Goal: Task Accomplishment & Management: Manage account settings

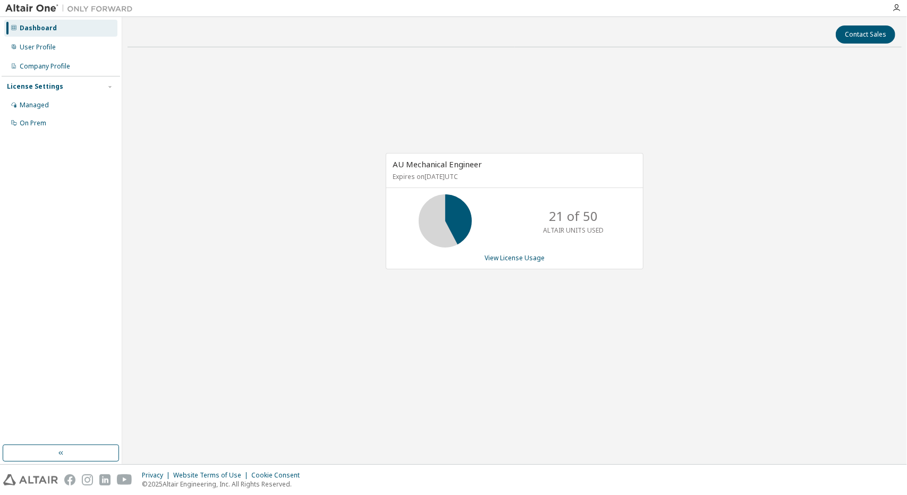
click at [510, 263] on div "AU Mechanical Engineer Expires on April 1, 2026 UTC 21 of 50 ALTAIR UNITS USED …" at bounding box center [515, 211] width 258 height 116
click at [508, 261] on link "View License Usage" at bounding box center [514, 257] width 60 height 9
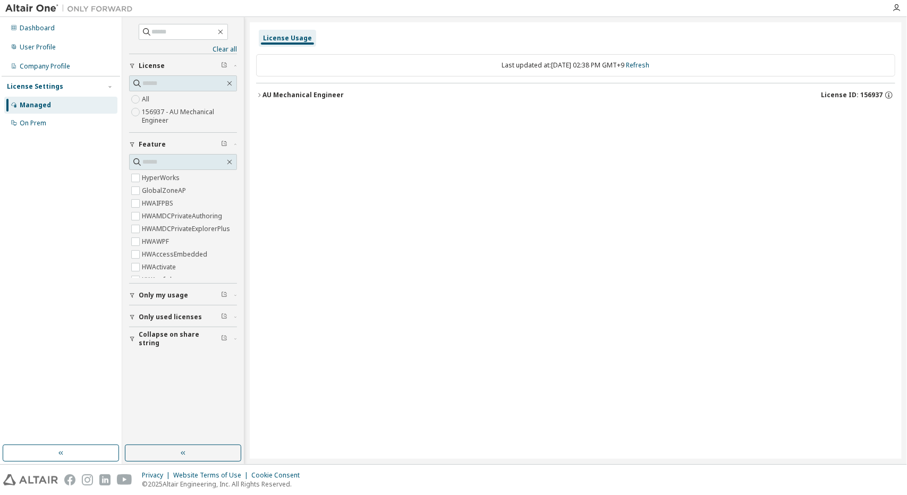
click at [276, 104] on button "AU Mechanical Engineer License ID: 156937" at bounding box center [575, 94] width 639 height 23
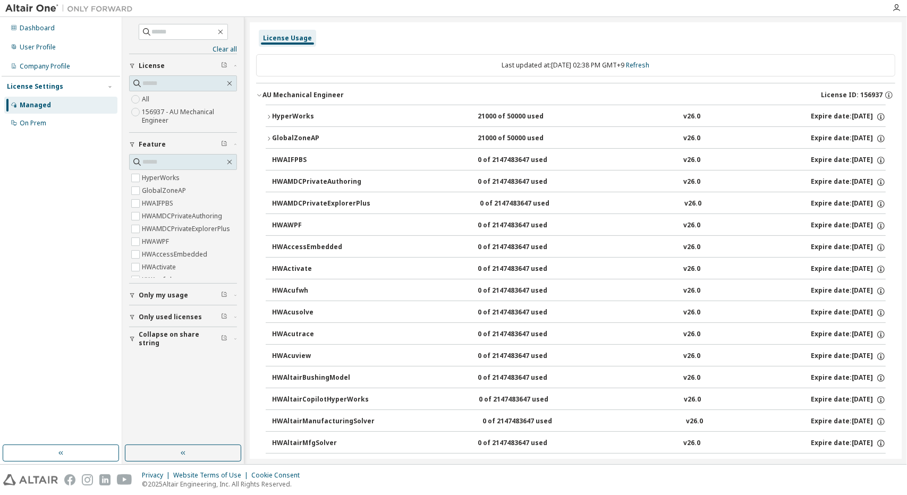
click at [301, 112] on div "HyperWorks" at bounding box center [320, 117] width 96 height 10
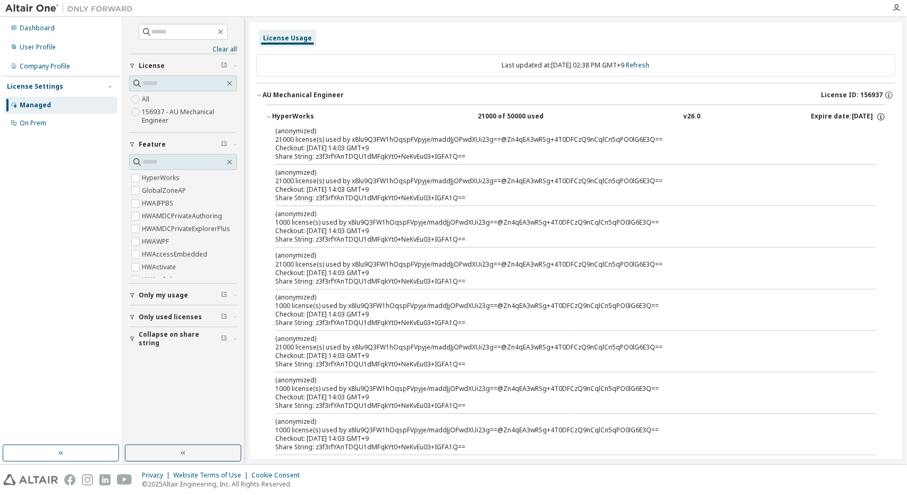
click at [24, 105] on div "Managed" at bounding box center [35, 105] width 31 height 8
click at [160, 303] on button "Only my usage" at bounding box center [183, 295] width 108 height 23
click at [164, 349] on span "Only used licenses" at bounding box center [170, 348] width 63 height 8
click at [187, 399] on span "Collapse on share string" at bounding box center [180, 400] width 82 height 17
click at [543, 143] on div "(anonymized) 21000 license(s) used by x8lu9Q3FW1hOqspFVpyje/maddJjOPwdXUi23g==@…" at bounding box center [562, 135] width 575 height 18
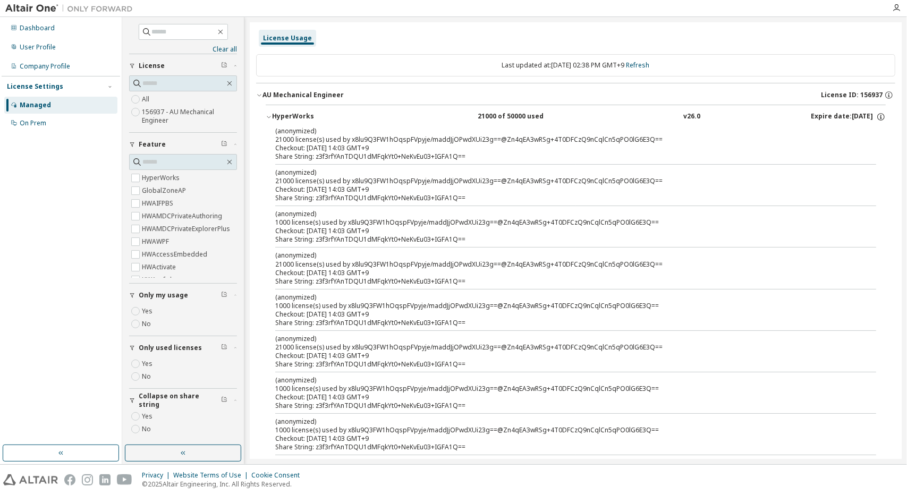
click at [309, 116] on div "HyperWorks" at bounding box center [320, 117] width 96 height 10
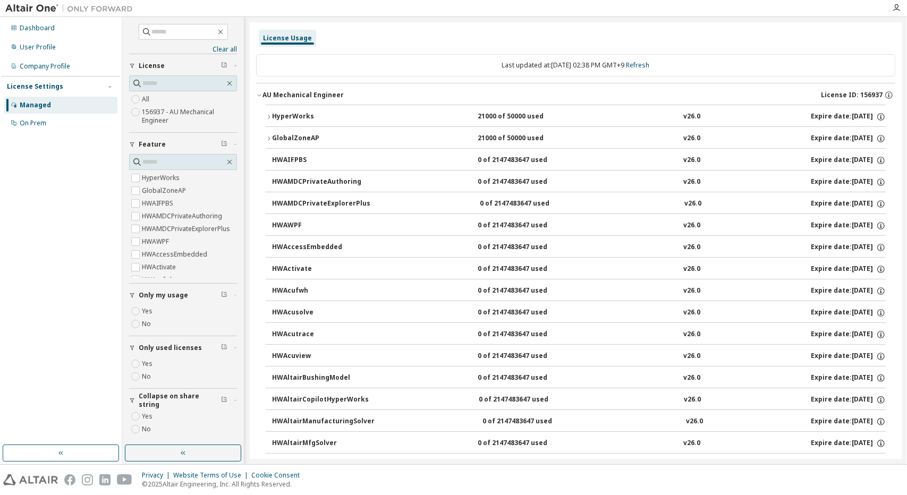
click at [139, 65] on span "License" at bounding box center [152, 66] width 26 height 8
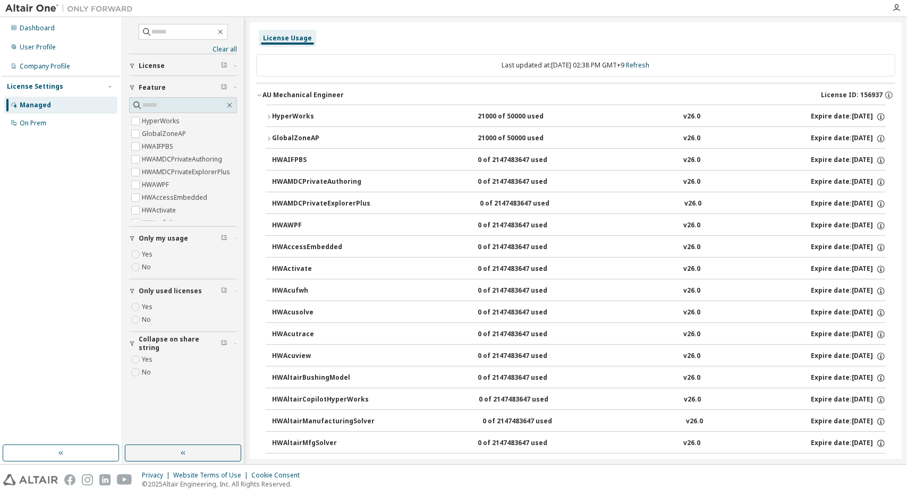
click at [139, 65] on span "License" at bounding box center [152, 66] width 26 height 8
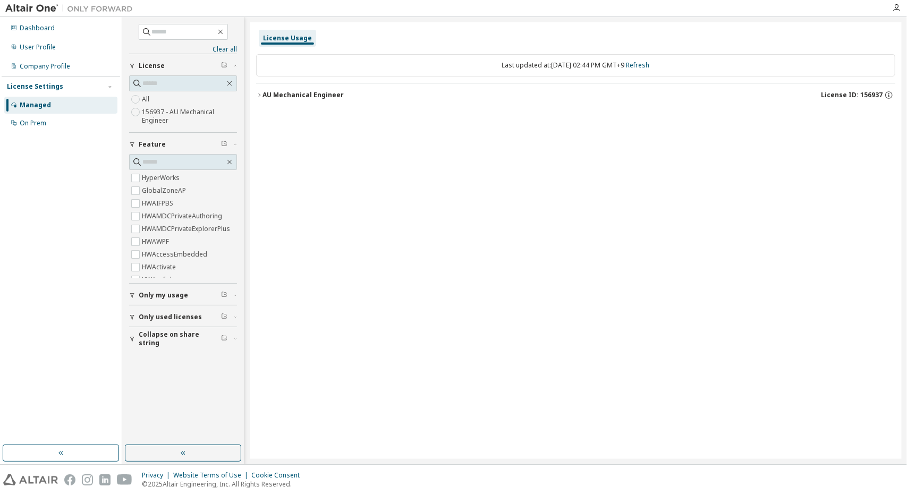
click at [260, 98] on button "AU Mechanical Engineer License ID: 156937" at bounding box center [575, 94] width 639 height 23
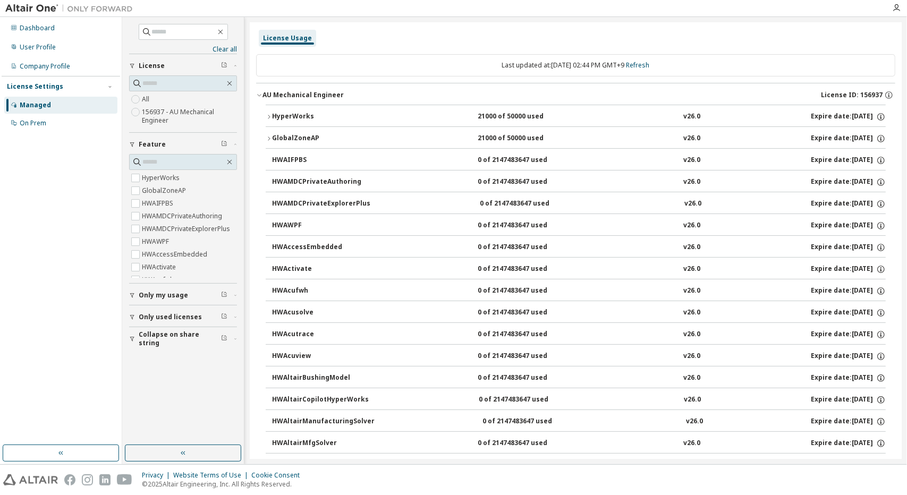
click at [271, 115] on icon "button" at bounding box center [269, 117] width 6 height 6
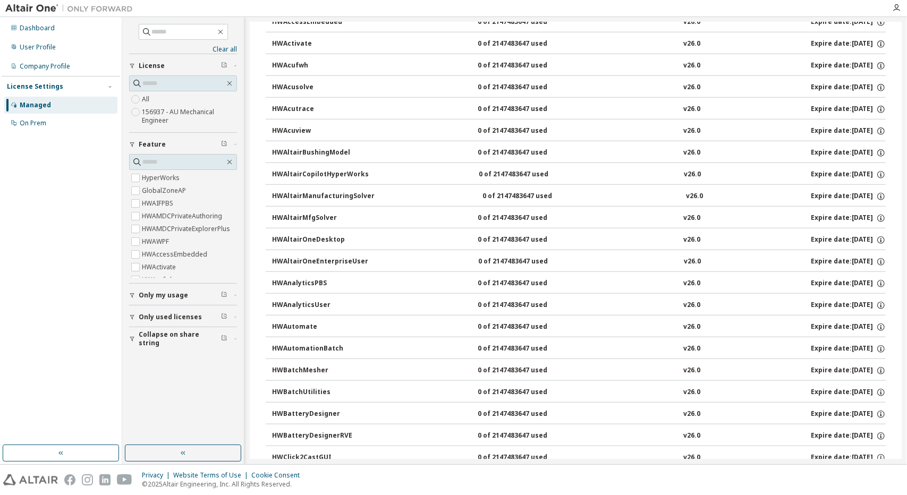
scroll to position [425, 0]
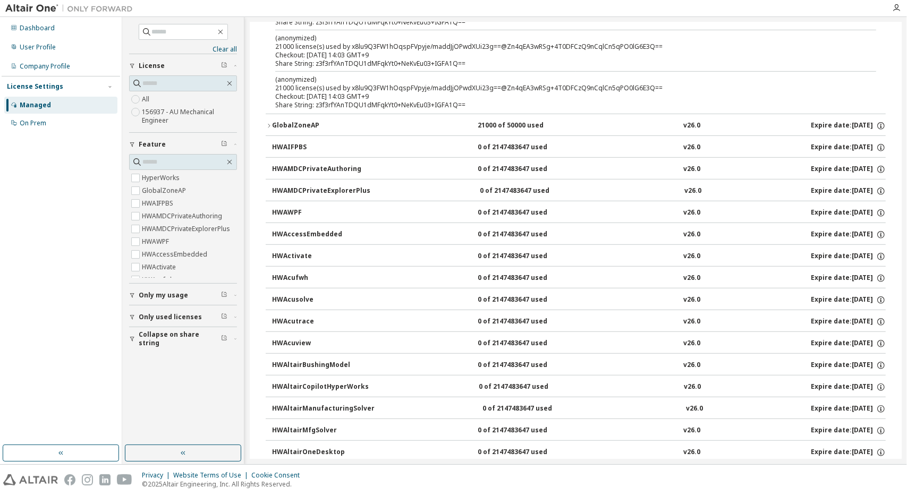
click at [300, 95] on div "Checkout: 2025-10-06 14:03 GMT+9" at bounding box center [562, 96] width 575 height 8
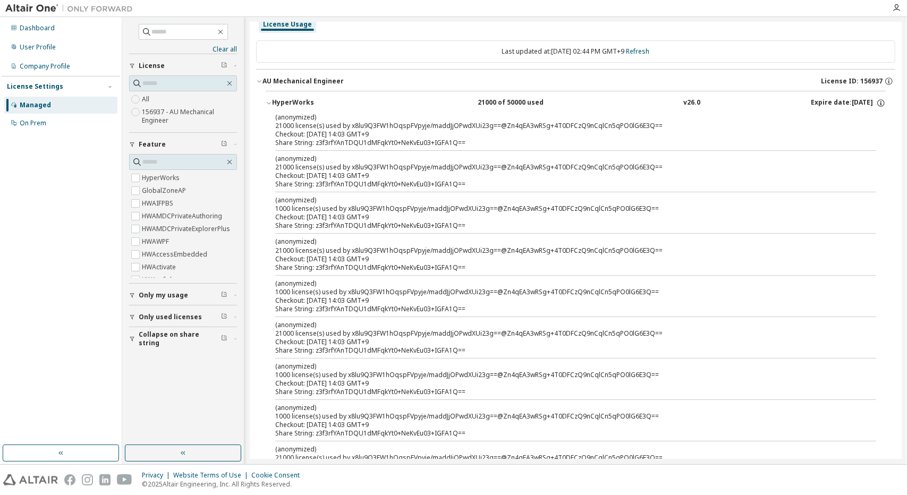
scroll to position [0, 0]
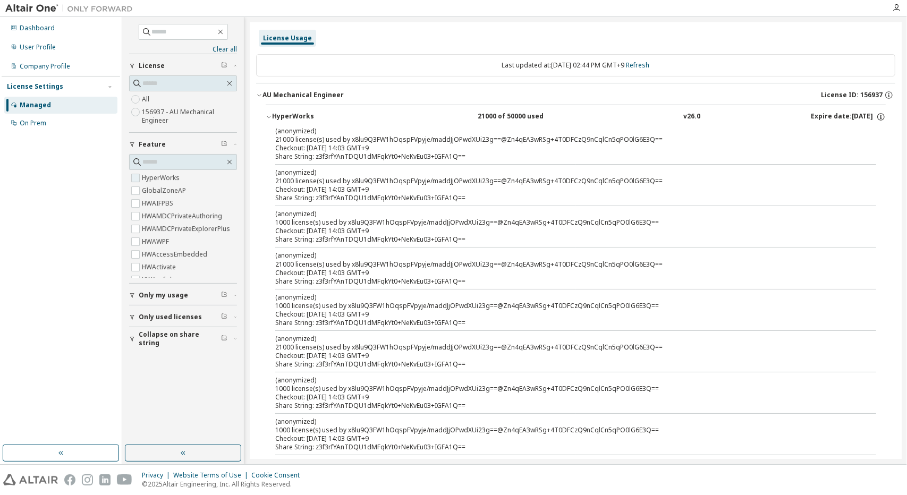
click at [170, 175] on label "HyperWorks" at bounding box center [162, 178] width 40 height 13
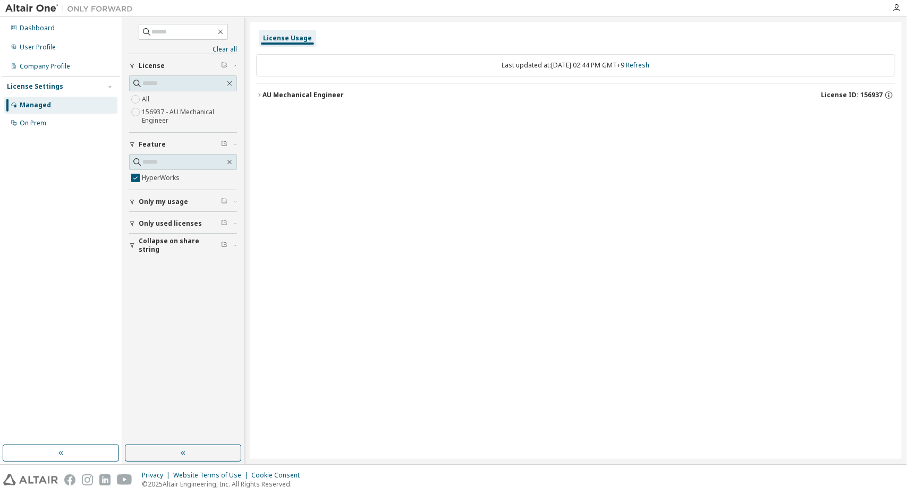
click at [270, 97] on div "AU Mechanical Engineer" at bounding box center [302, 95] width 81 height 8
click at [290, 116] on div "HyperWorks" at bounding box center [320, 117] width 96 height 10
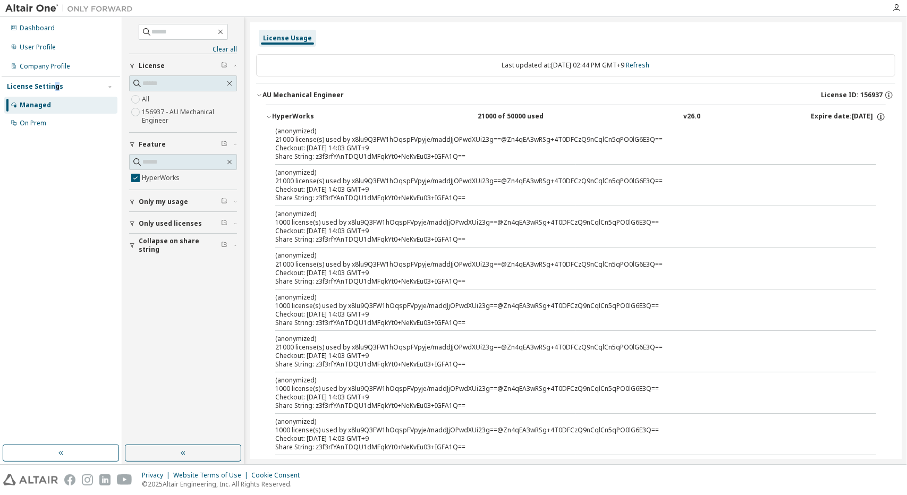
click at [55, 84] on div "License Settings" at bounding box center [35, 86] width 56 height 8
click at [56, 83] on div "License Settings" at bounding box center [35, 86] width 56 height 8
click at [59, 46] on div "User Profile" at bounding box center [60, 47] width 113 height 17
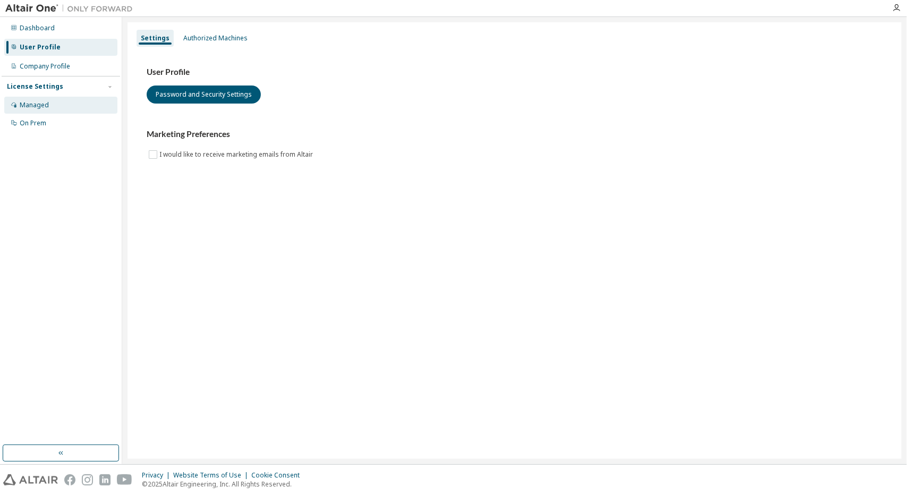
click at [28, 99] on div "Managed" at bounding box center [60, 105] width 113 height 17
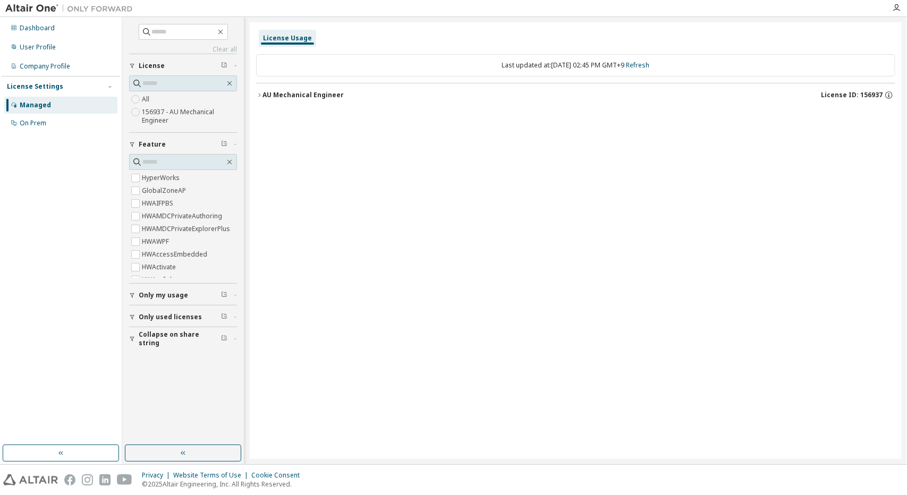
click at [168, 115] on label "156937 - AU Mechanical Engineer" at bounding box center [189, 116] width 95 height 21
click at [300, 94] on div "AU Mechanical Engineer" at bounding box center [302, 95] width 81 height 8
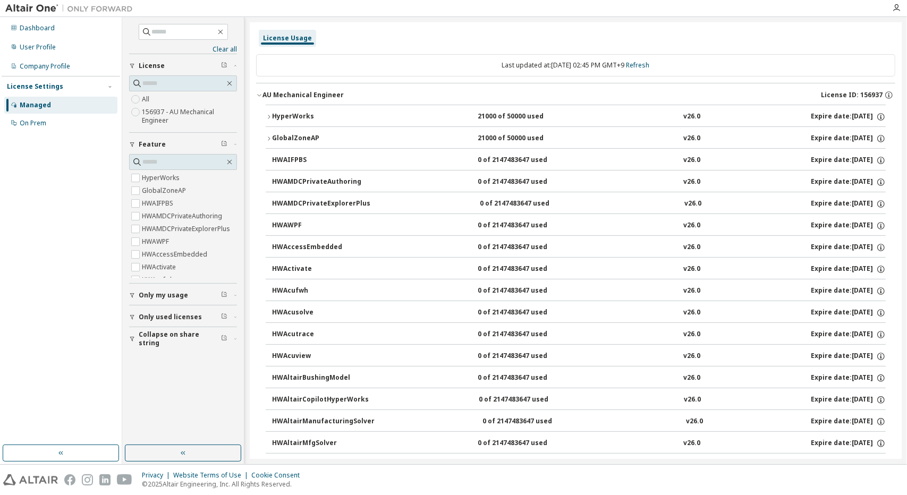
click at [379, 108] on button "HyperWorks 21000 of 50000 used v26.0 Expire date: 2026-04-01" at bounding box center [576, 116] width 620 height 23
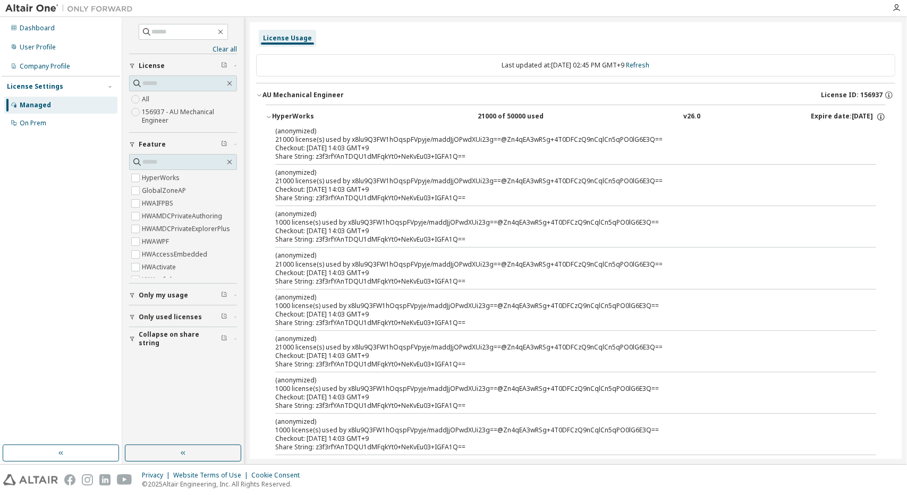
click at [379, 108] on button "HyperWorks 21000 of 50000 used v26.0 Expire date: 2026-04-01" at bounding box center [576, 116] width 620 height 23
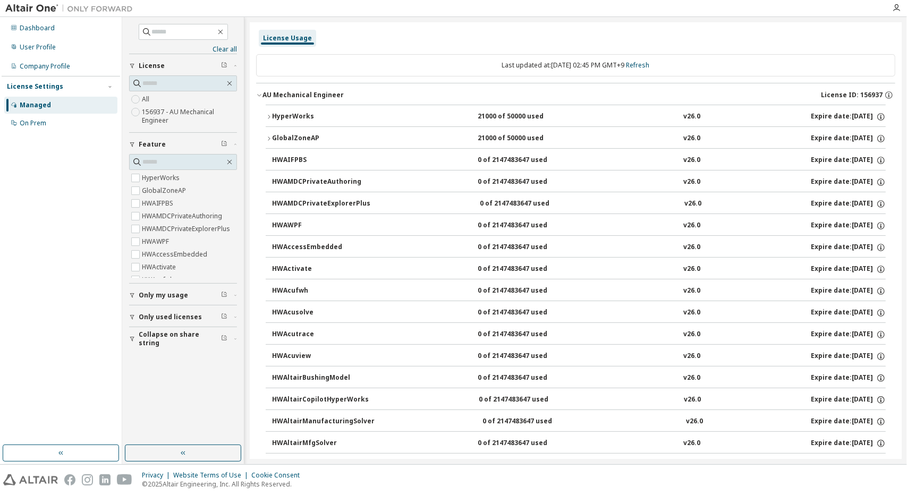
click at [158, 62] on span "License" at bounding box center [152, 66] width 26 height 8
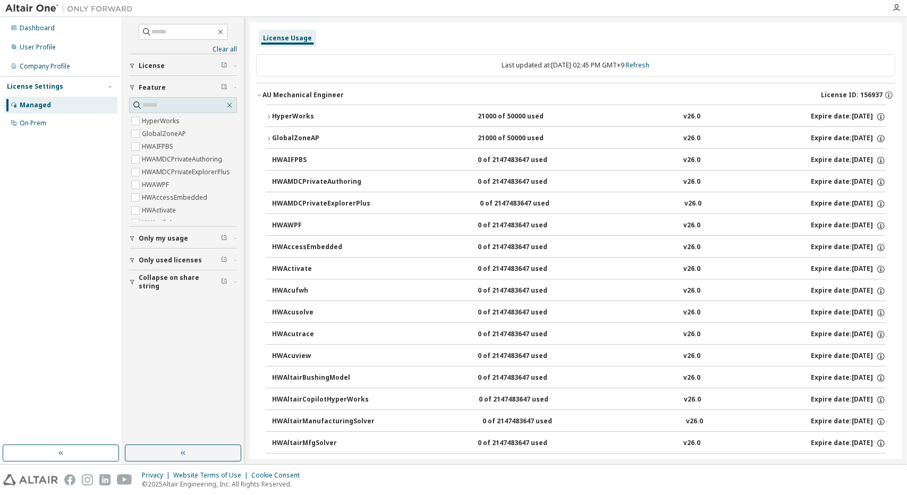
click at [45, 104] on div "Managed" at bounding box center [35, 105] width 31 height 8
click at [36, 107] on div "Managed" at bounding box center [35, 105] width 31 height 8
click at [31, 84] on div "License Settings" at bounding box center [35, 86] width 56 height 8
click at [20, 21] on div "Dashboard" at bounding box center [60, 28] width 113 height 17
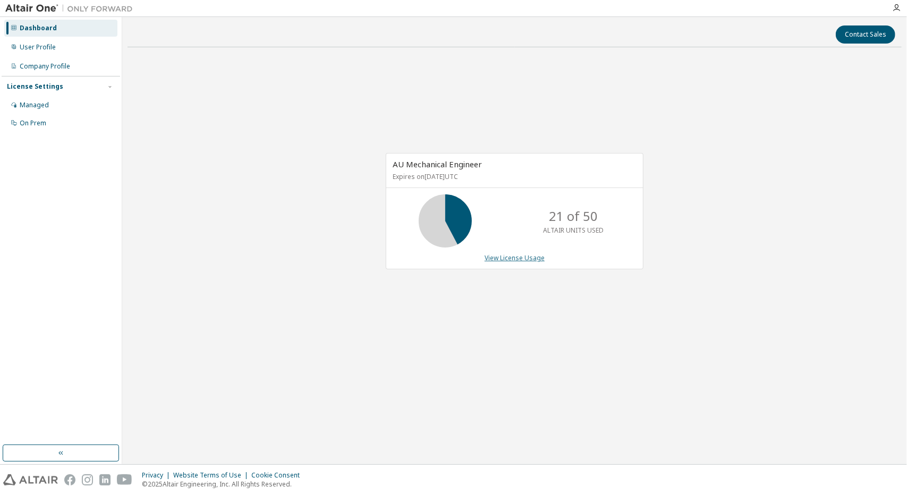
click at [489, 258] on link "View License Usage" at bounding box center [514, 257] width 60 height 9
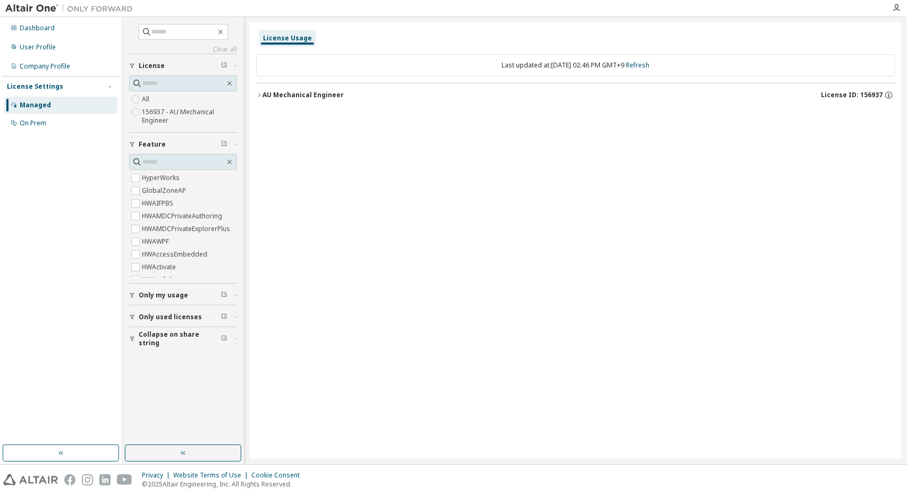
drag, startPoint x: 360, startPoint y: 115, endPoint x: 344, endPoint y: 117, distance: 16.6
click at [344, 117] on div "License Usage Last updated at: Mon 2025-10-06 02:46 PM GMT+9 Refresh AU Mechani…" at bounding box center [576, 240] width 652 height 437
click at [318, 90] on div "AU Mechanical Engineer License ID: 156937" at bounding box center [578, 95] width 633 height 10
